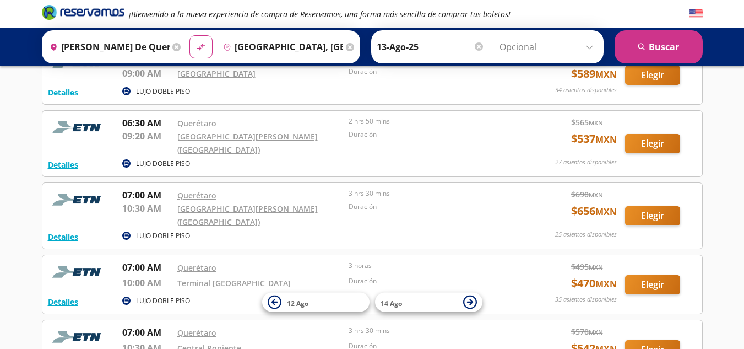
scroll to position [781, 0]
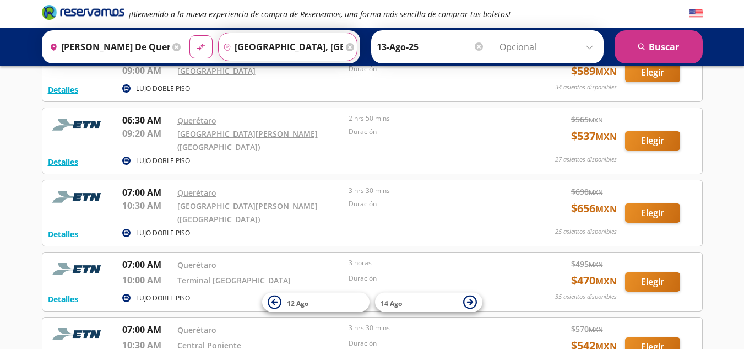
click at [292, 53] on input "[GEOGRAPHIC_DATA], [GEOGRAPHIC_DATA]" at bounding box center [281, 47] width 124 height 28
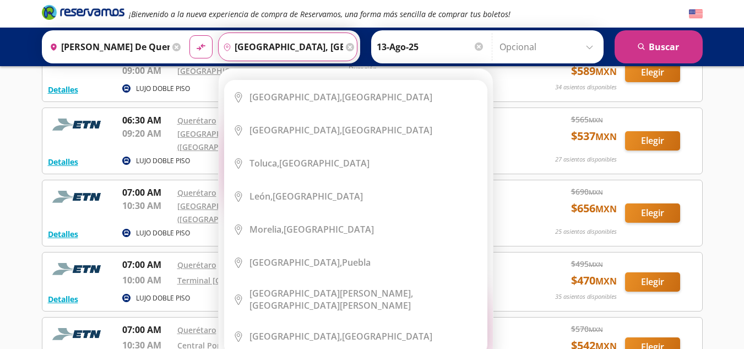
click at [343, 42] on div "Destino pin-outline [GEOGRAPHIC_DATA], [GEOGRAPHIC_DATA]" at bounding box center [287, 46] width 139 height 29
click at [348, 50] on icon at bounding box center [350, 47] width 8 height 8
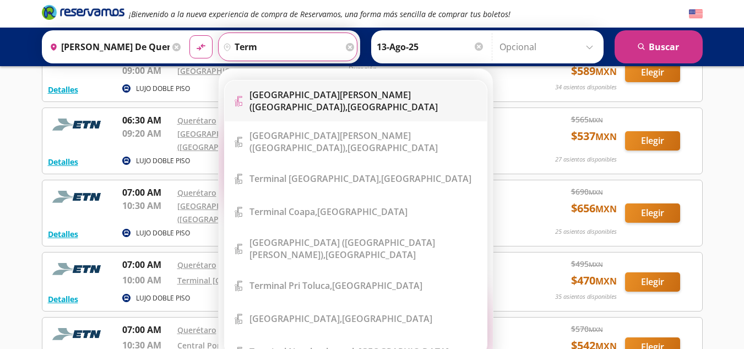
click at [328, 111] on div "[GEOGRAPHIC_DATA][PERSON_NAME] ([GEOGRAPHIC_DATA]), [GEOGRAPHIC_DATA]" at bounding box center [363, 101] width 229 height 24
type input "[GEOGRAPHIC_DATA][PERSON_NAME] ([GEOGRAPHIC_DATA]), [GEOGRAPHIC_DATA]"
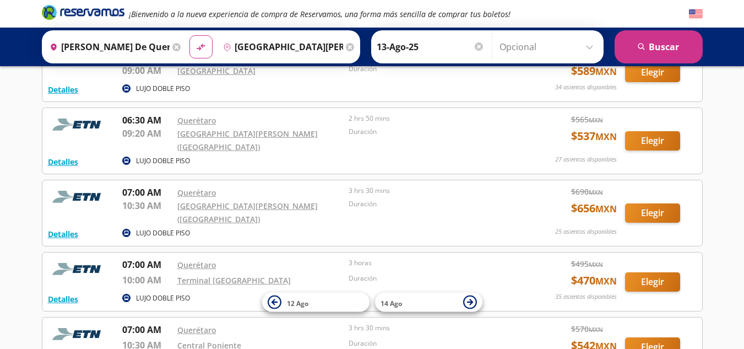
click at [144, 47] on input "[PERSON_NAME] de Querétaro, [GEOGRAPHIC_DATA]" at bounding box center [107, 47] width 124 height 28
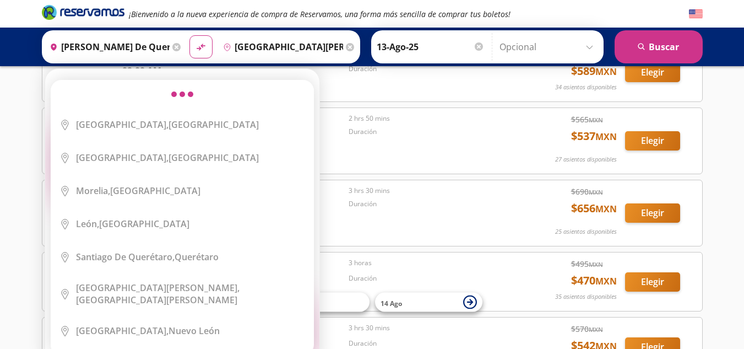
click at [178, 47] on div "Origen heroicons:map-pin-20-solid [PERSON_NAME][GEOGRAPHIC_DATA], [GEOGRAPHIC_D…" at bounding box center [114, 46] width 139 height 29
click at [177, 47] on icon at bounding box center [176, 47] width 8 height 8
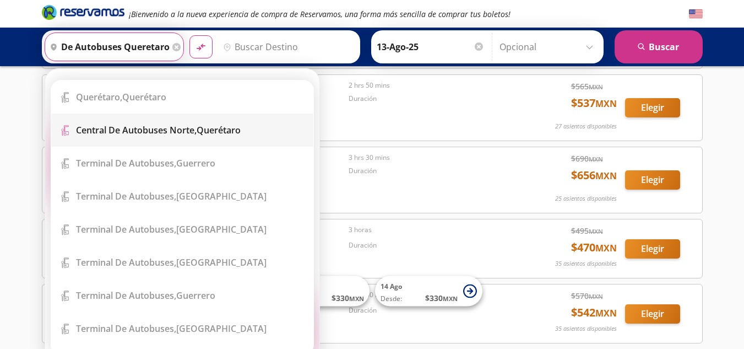
scroll to position [0, 0]
click at [178, 127] on b "Central de Autobuses Norte," at bounding box center [136, 130] width 121 height 12
type input "Central de Autobuses Norte, [GEOGRAPHIC_DATA]"
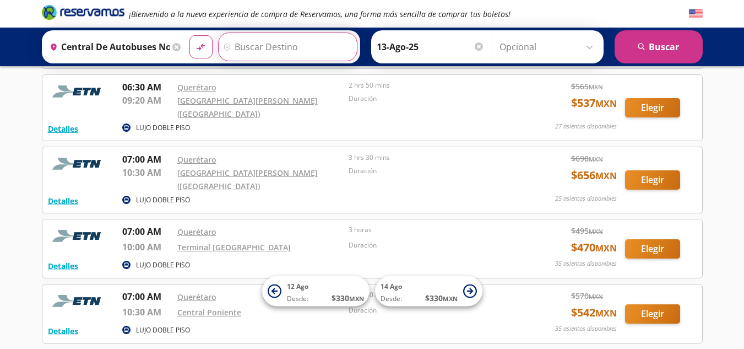
click at [285, 42] on input "Destino" at bounding box center [286, 47] width 135 height 28
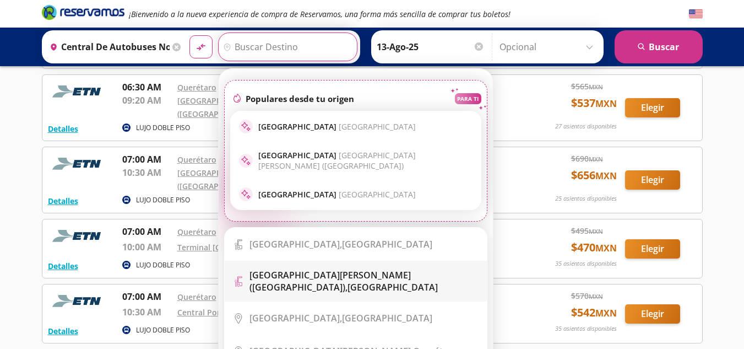
click at [276, 261] on li "Terminal Icon" at bounding box center [356, 281] width 262 height 41
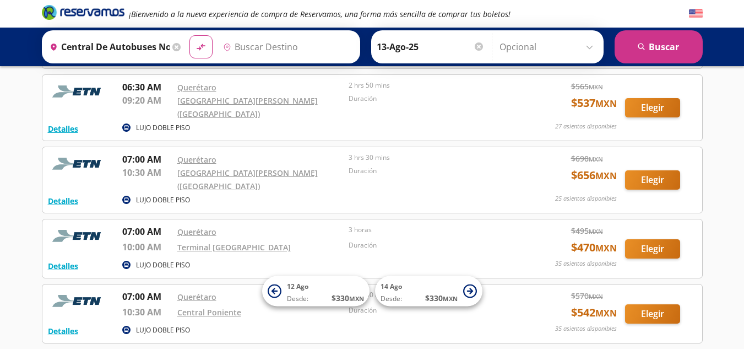
type input "[GEOGRAPHIC_DATA][PERSON_NAME] ([GEOGRAPHIC_DATA]), [GEOGRAPHIC_DATA]"
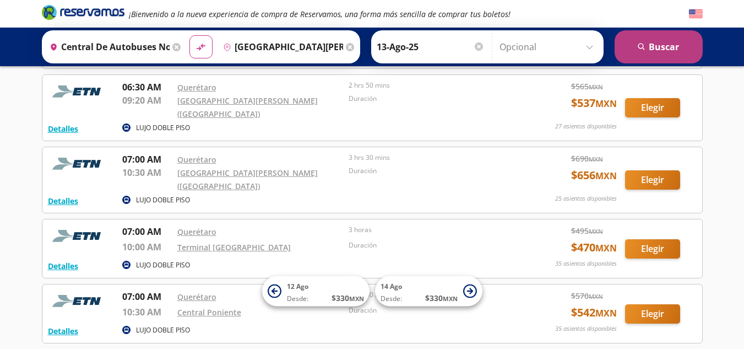
click at [631, 41] on button "search [GEOGRAPHIC_DATA]" at bounding box center [659, 46] width 88 height 33
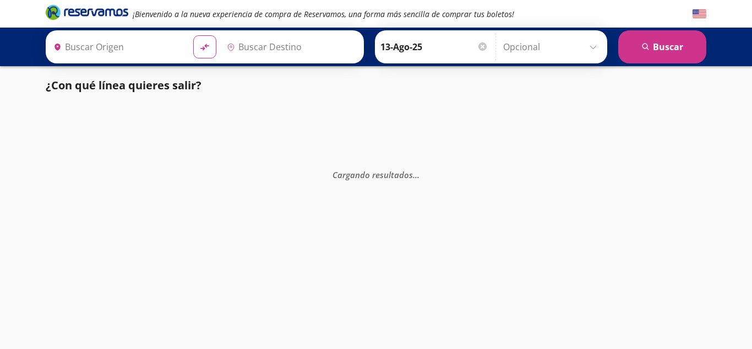
type input "[GEOGRAPHIC_DATA][PERSON_NAME] ([GEOGRAPHIC_DATA]), [GEOGRAPHIC_DATA]"
